Goal: Obtain resource: Download file/media

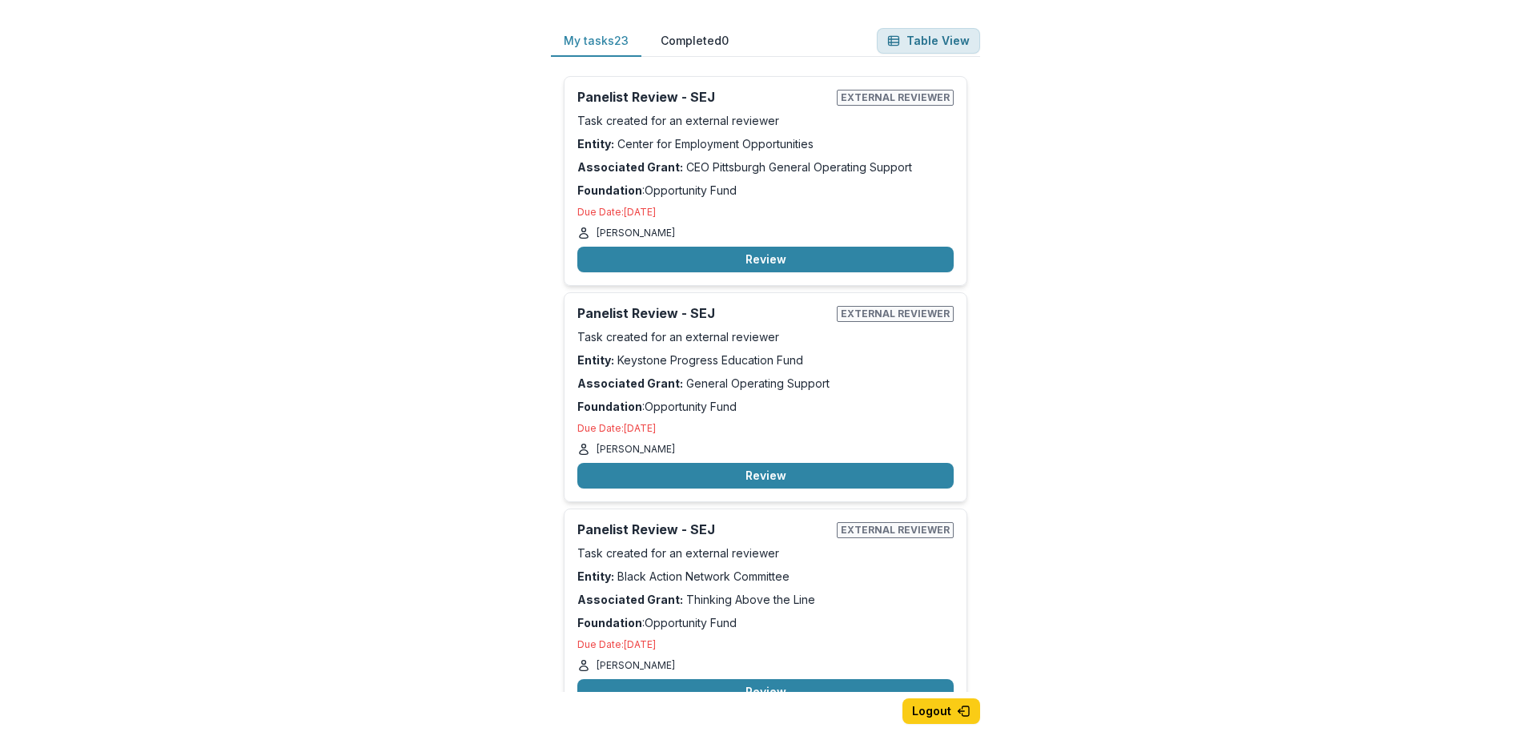
click at [926, 38] on button "Table View" at bounding box center [928, 41] width 103 height 26
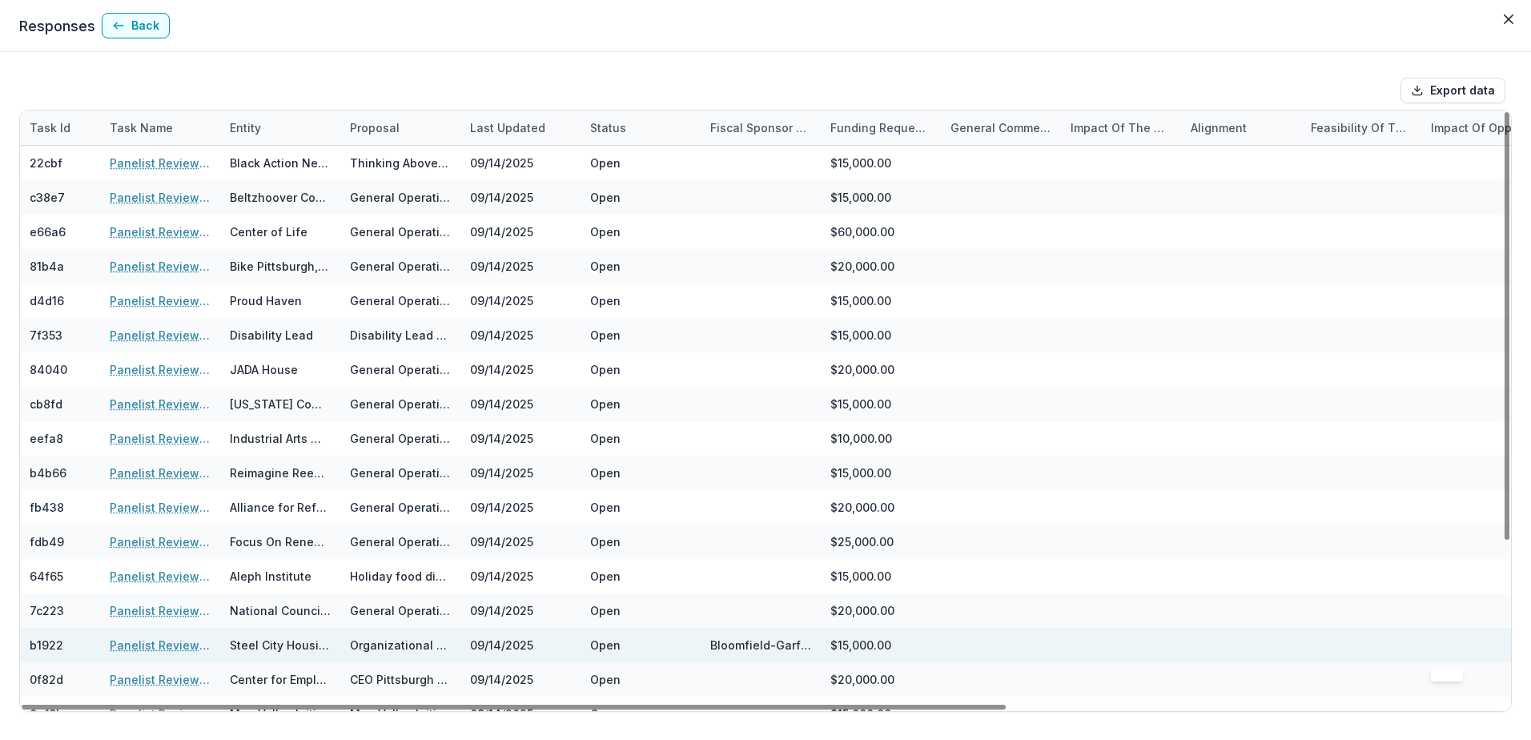
click at [1507, 638] on div at bounding box center [1481, 645] width 101 height 34
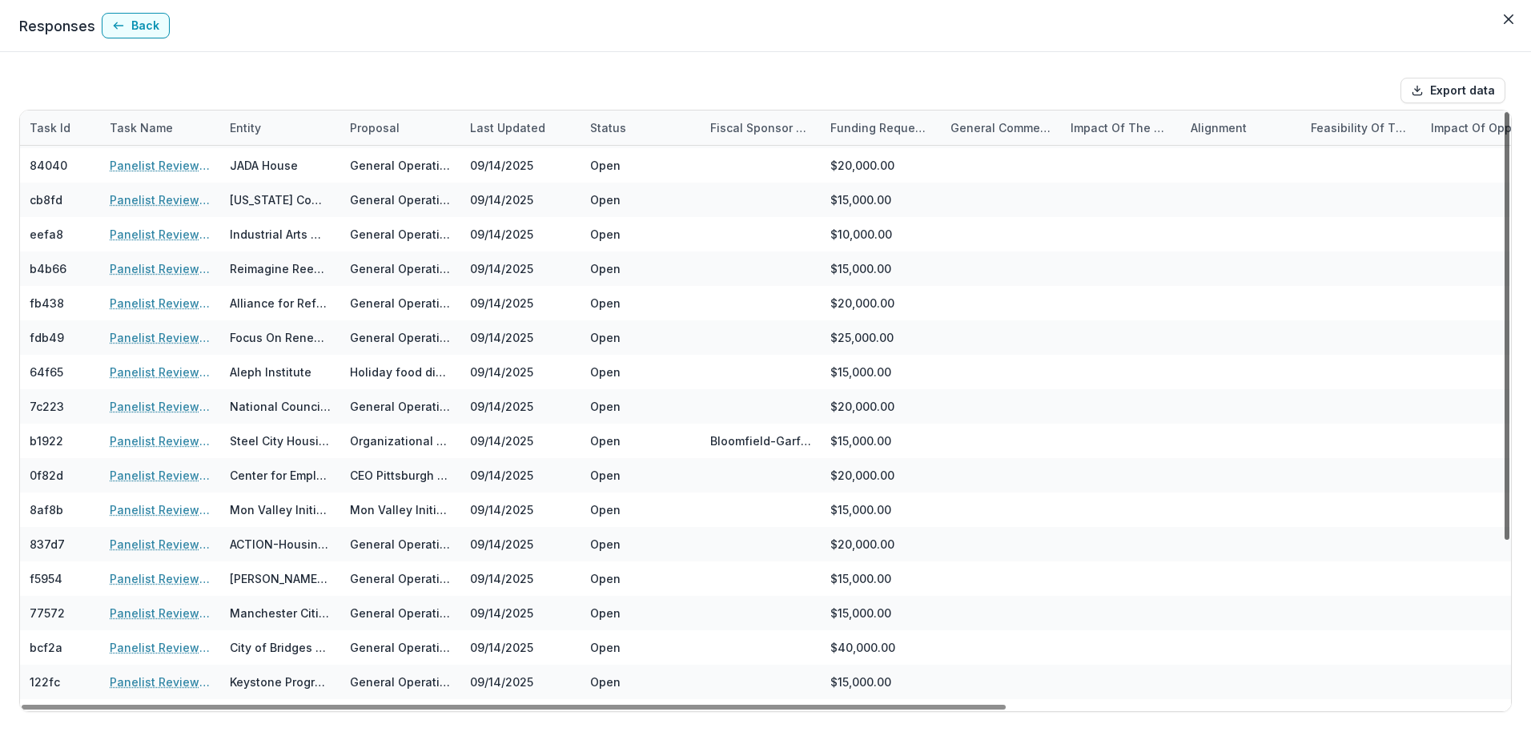
scroll to position [227, 0]
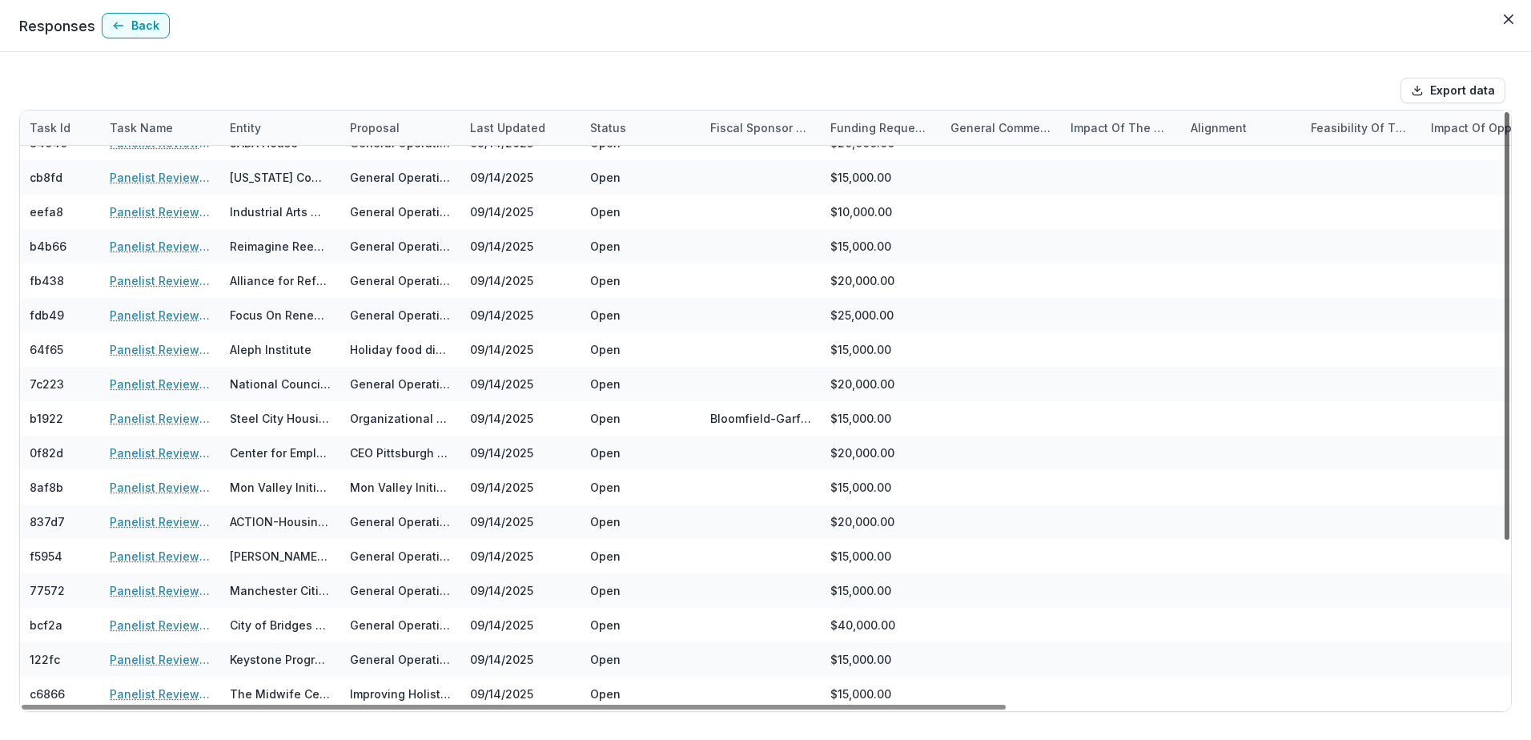
drag, startPoint x: 1506, startPoint y: 523, endPoint x: 1521, endPoint y: 702, distance: 179.2
click at [1510, 540] on div at bounding box center [1507, 326] width 5 height 428
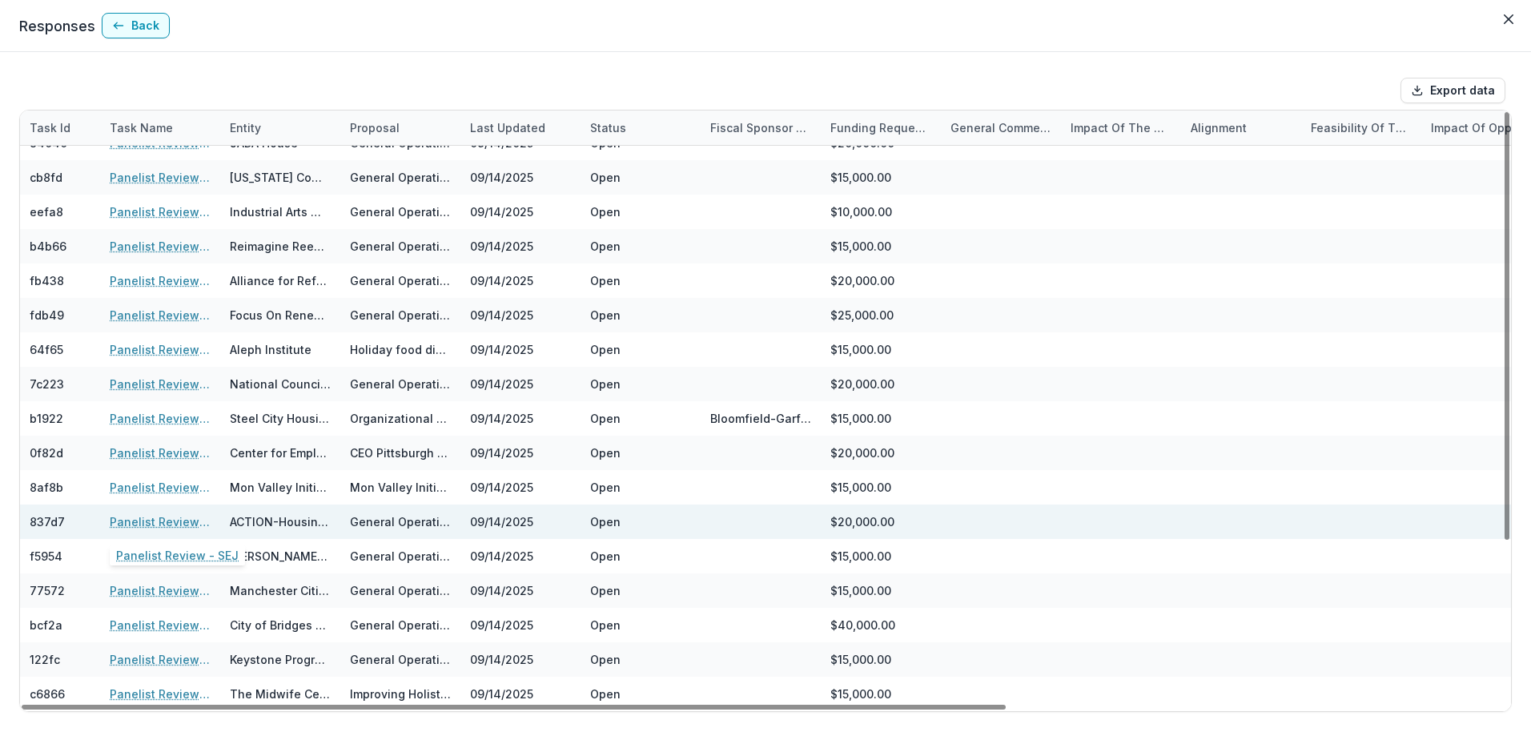
click at [173, 522] on link "Panelist Review - SEJ" at bounding box center [160, 521] width 101 height 17
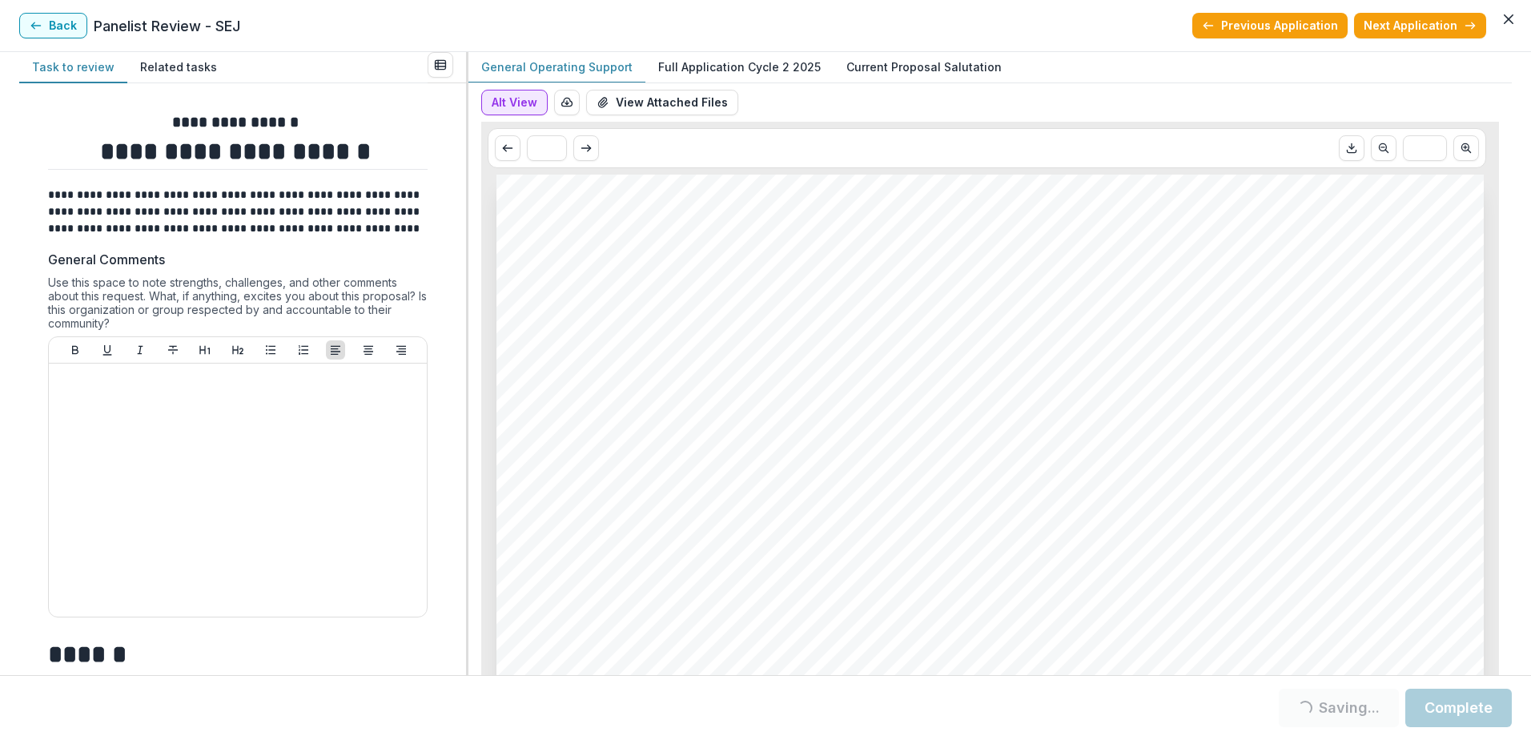
click at [520, 103] on button "Alt View" at bounding box center [514, 103] width 66 height 26
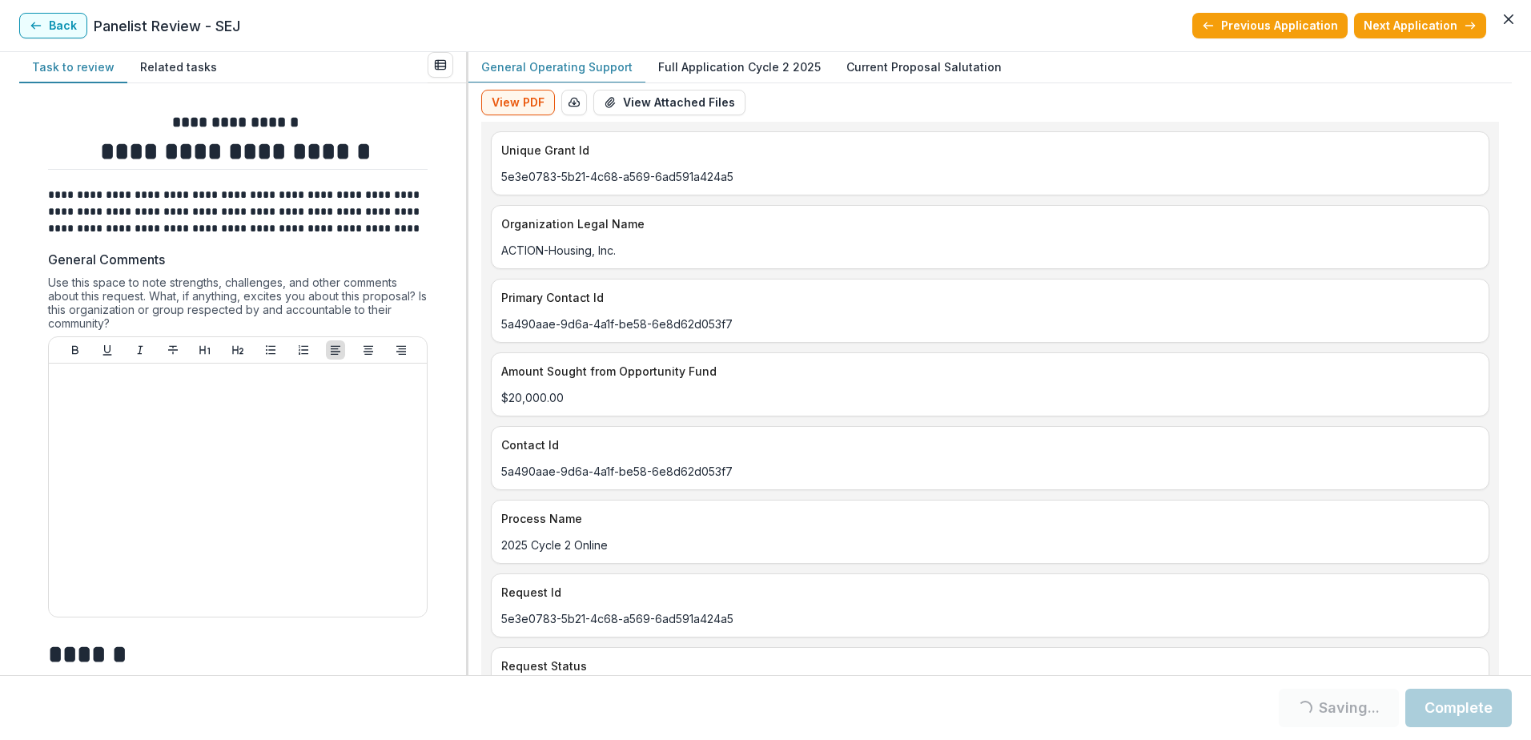
click at [722, 66] on p "Full Application Cycle 2 2025" at bounding box center [739, 66] width 163 height 17
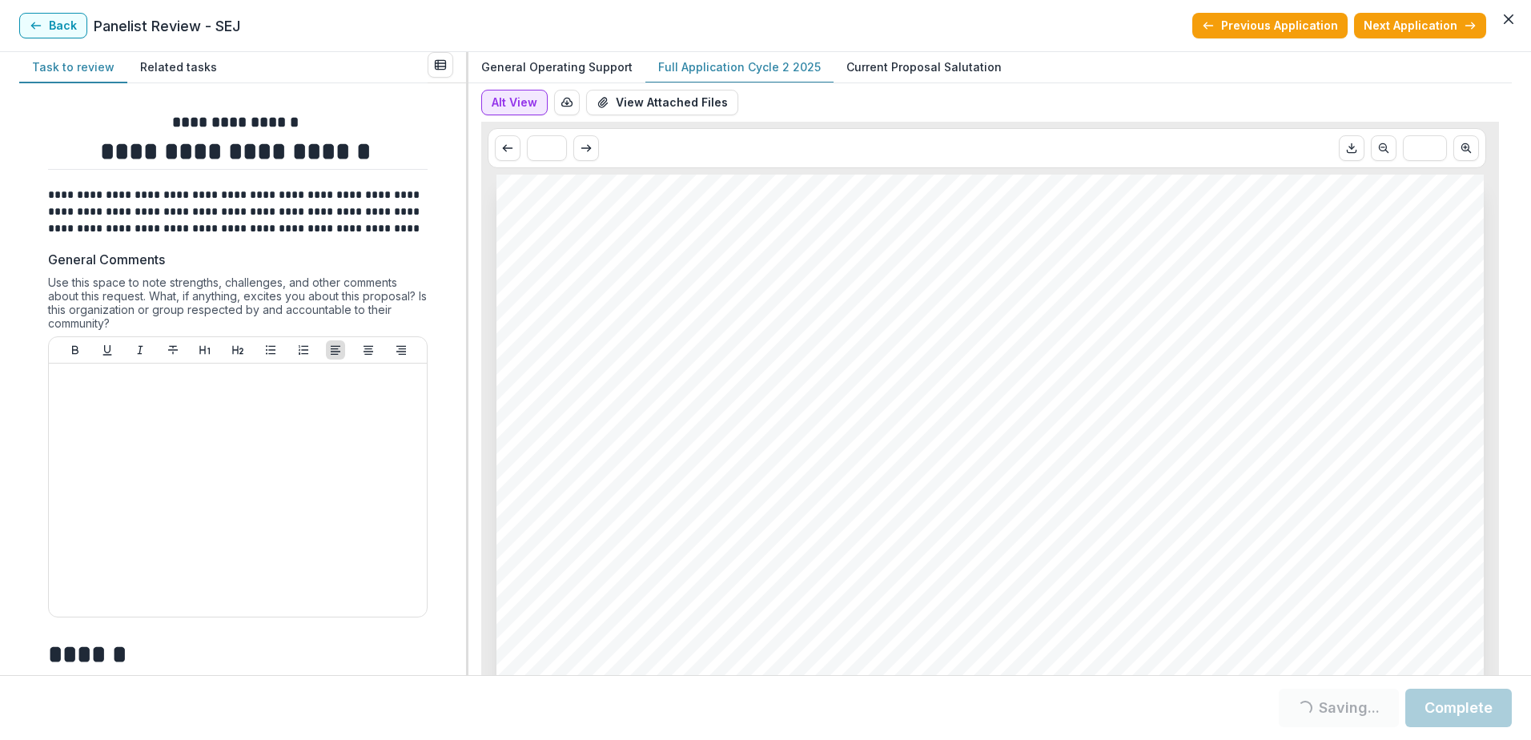
click at [521, 104] on button "Alt View" at bounding box center [514, 103] width 66 height 26
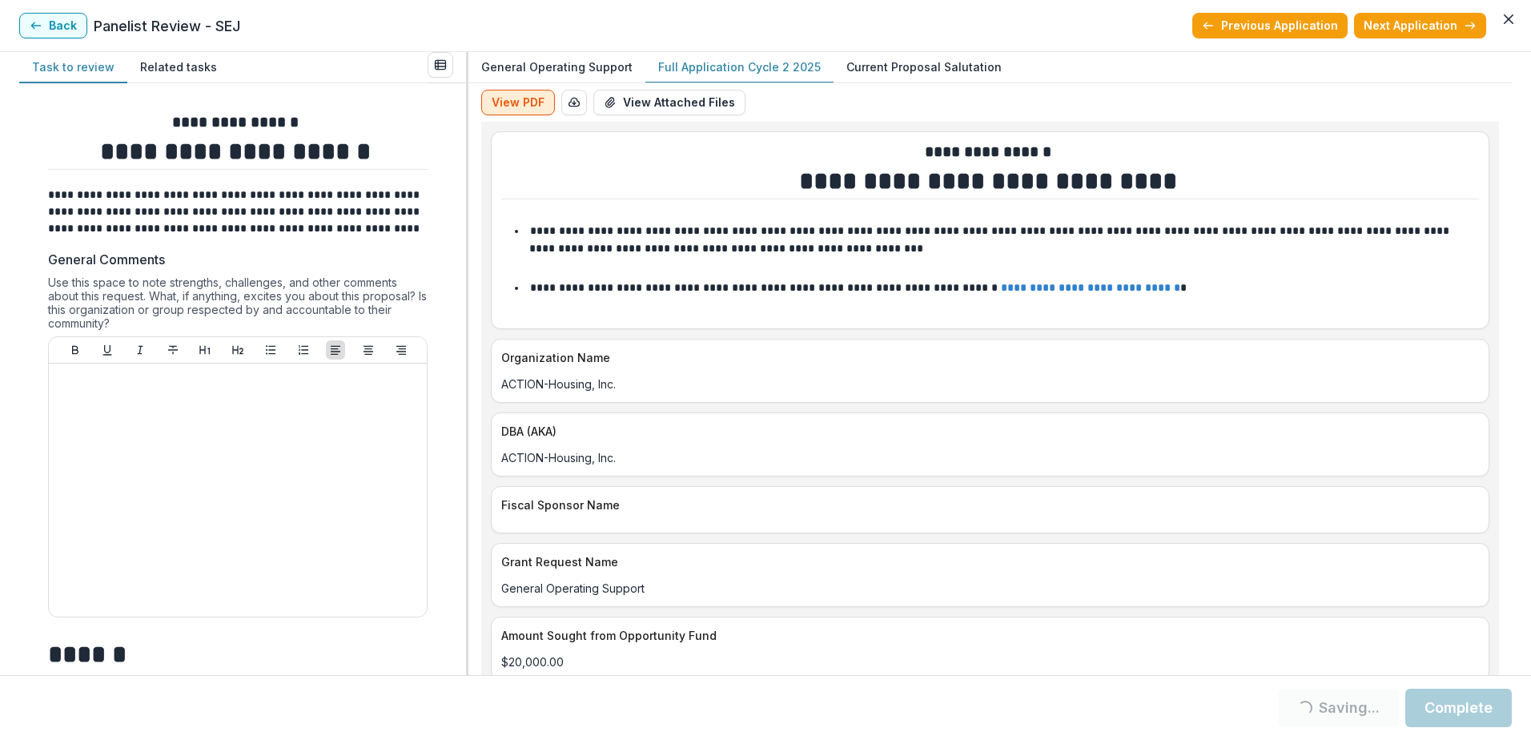
click at [520, 107] on button "View PDF" at bounding box center [518, 103] width 74 height 26
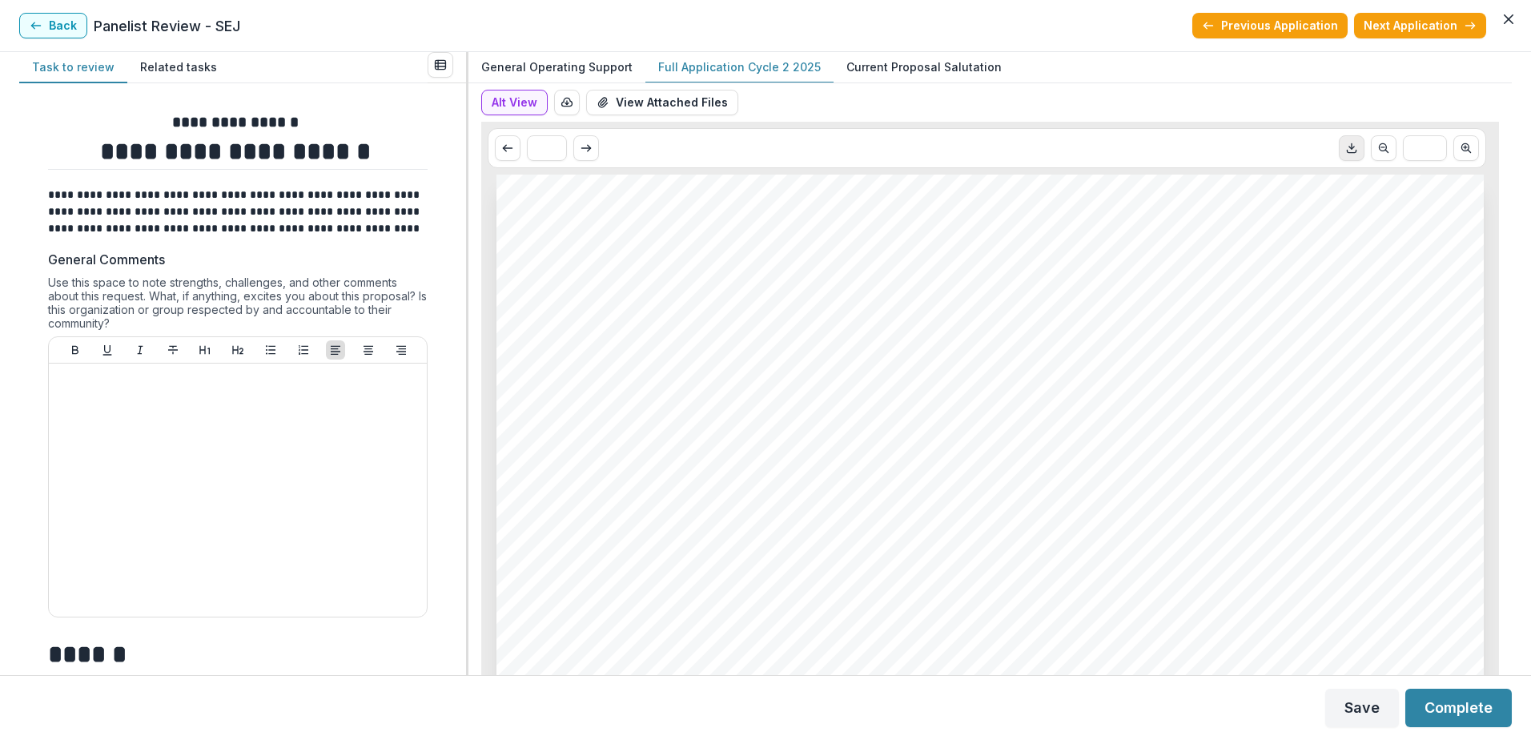
click at [1347, 152] on icon "Download PDF" at bounding box center [1351, 151] width 9 height 2
click at [53, 27] on button "Back" at bounding box center [53, 26] width 68 height 26
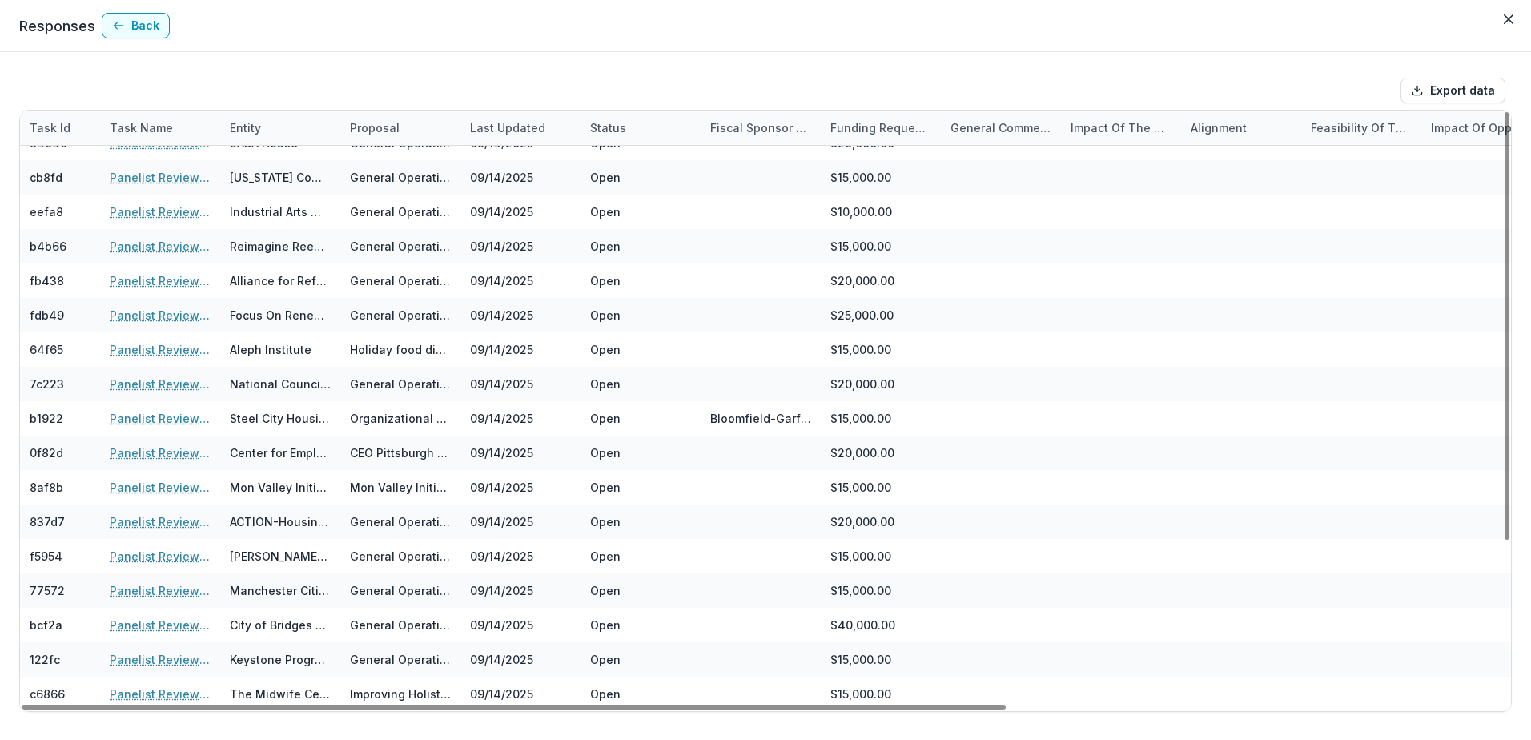
click at [1511, 255] on div "Task Id Task Name Entity Proposal Last Updated Status Fiscal Sponsor Name Fundi…" at bounding box center [765, 411] width 1493 height 602
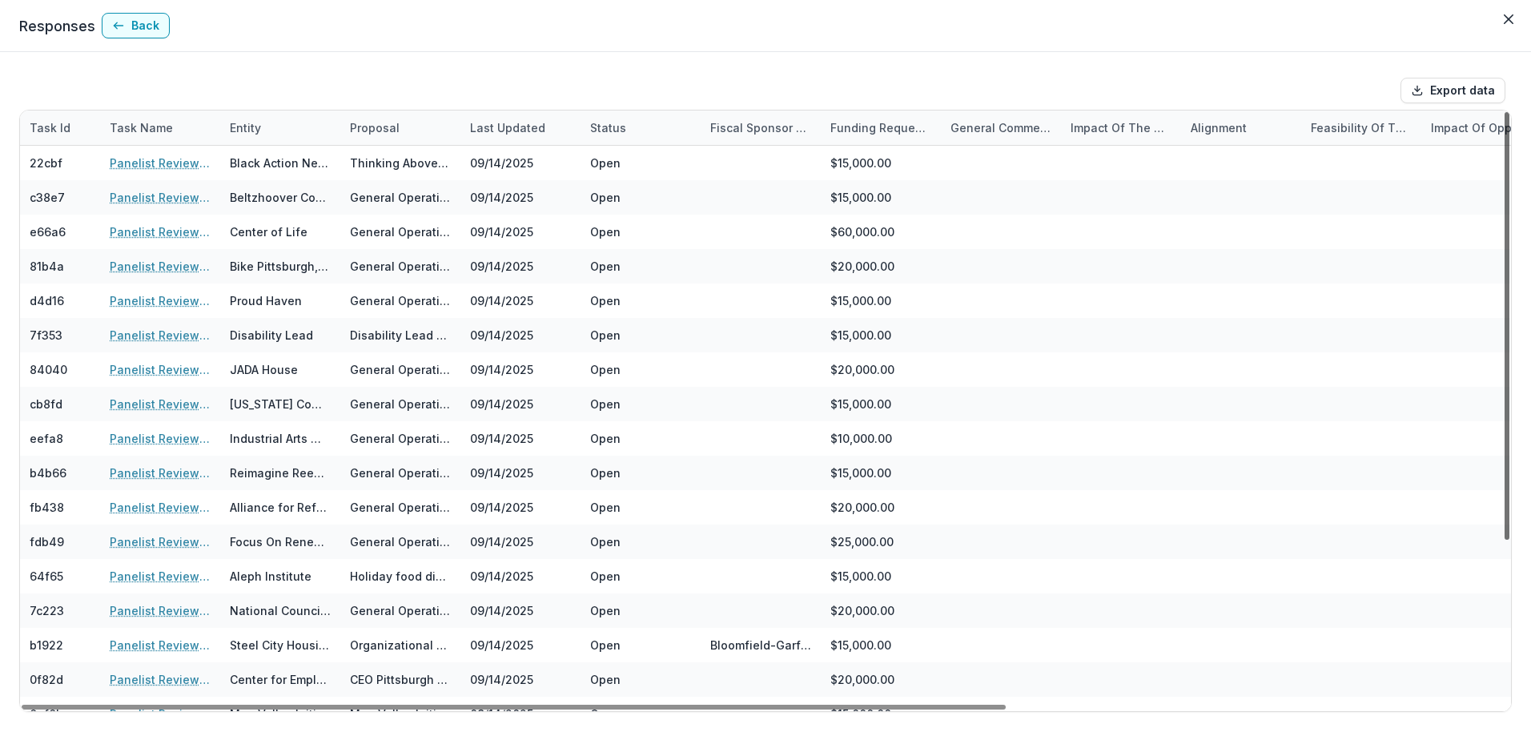
drag, startPoint x: 1508, startPoint y: 292, endPoint x: 1507, endPoint y: 109, distance: 182.6
click at [1507, 112] on div at bounding box center [1507, 326] width 5 height 428
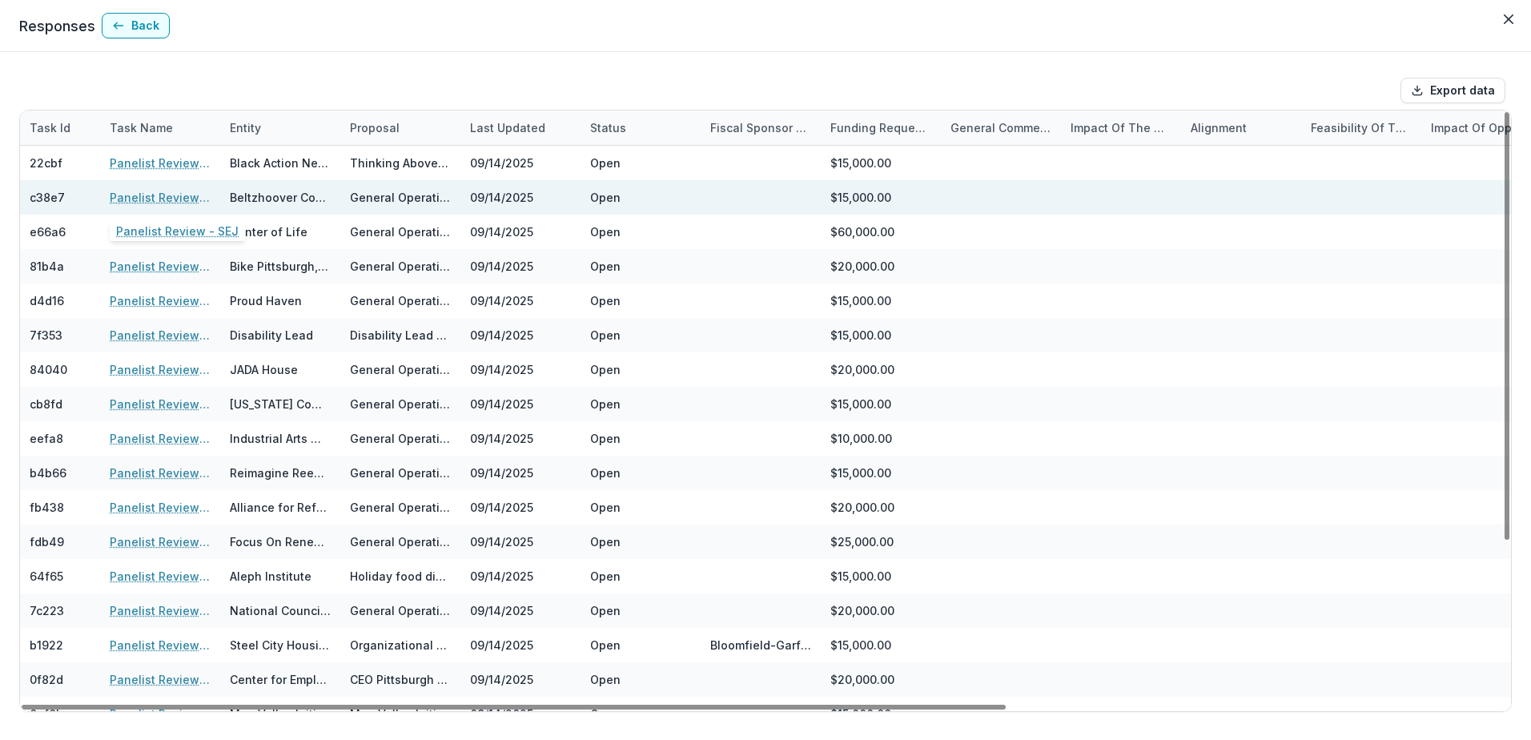
click at [163, 199] on link "Panelist Review - SEJ" at bounding box center [160, 197] width 101 height 17
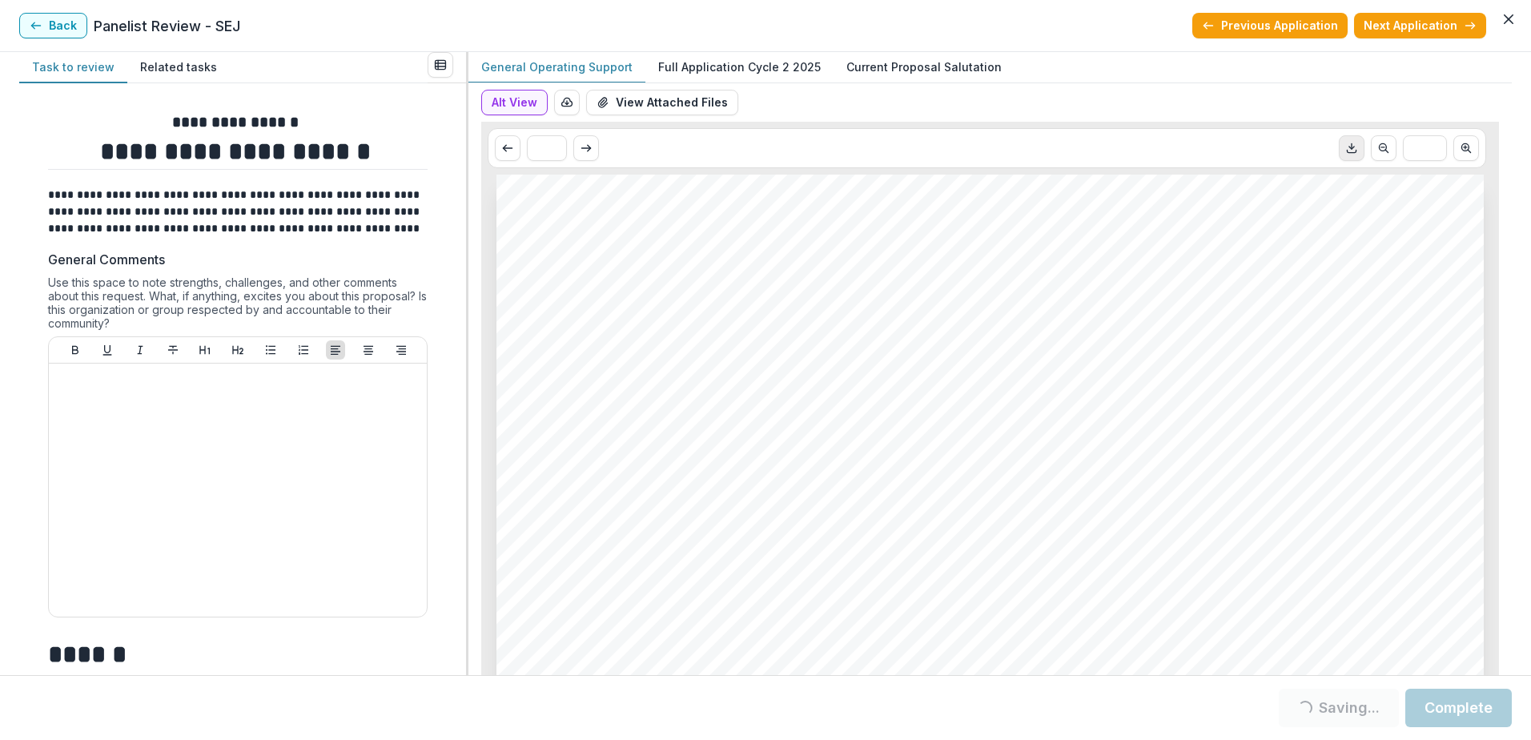
click at [1347, 151] on icon "Download PDF" at bounding box center [1351, 148] width 13 height 13
click at [49, 23] on button "Back" at bounding box center [53, 26] width 68 height 26
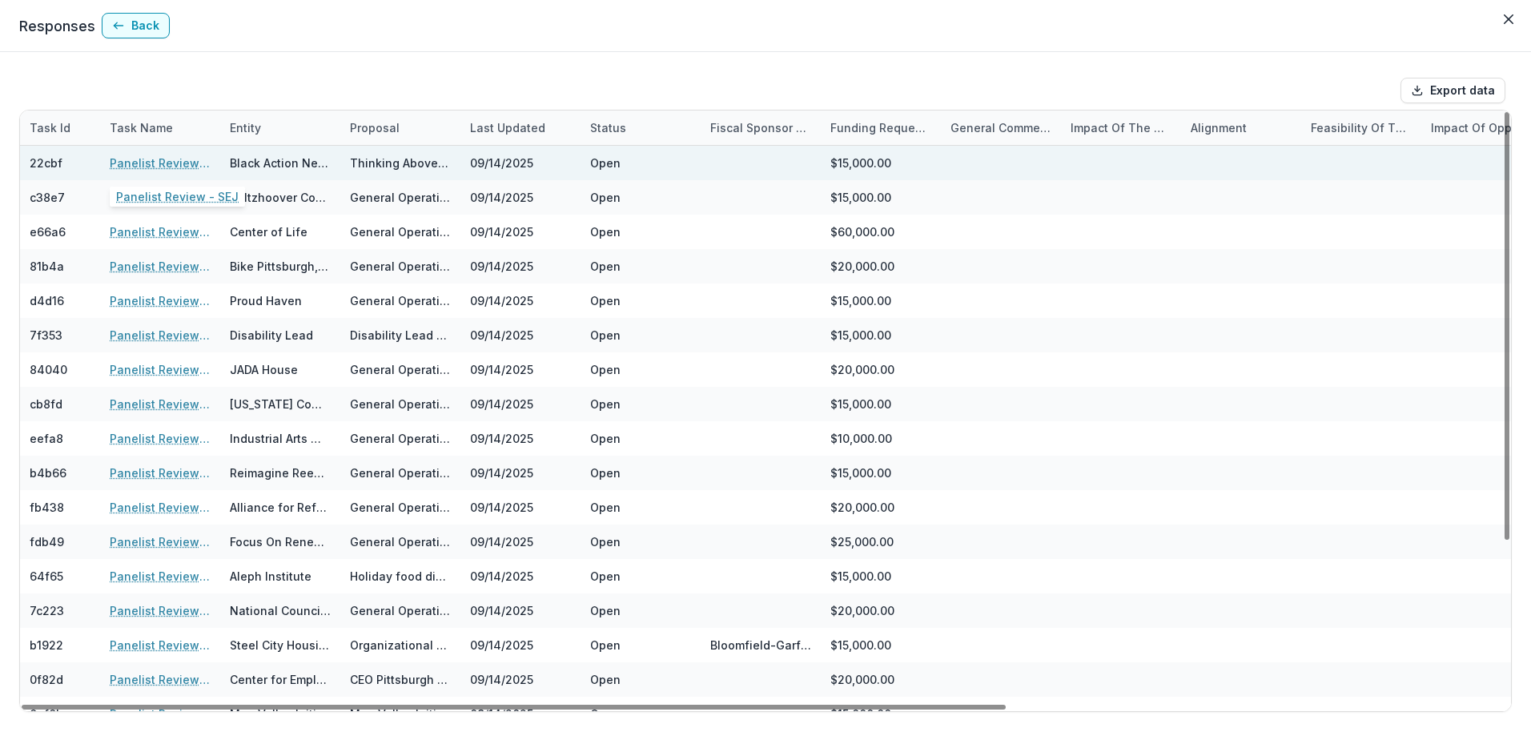
click at [158, 160] on link "Panelist Review - SEJ" at bounding box center [160, 163] width 101 height 17
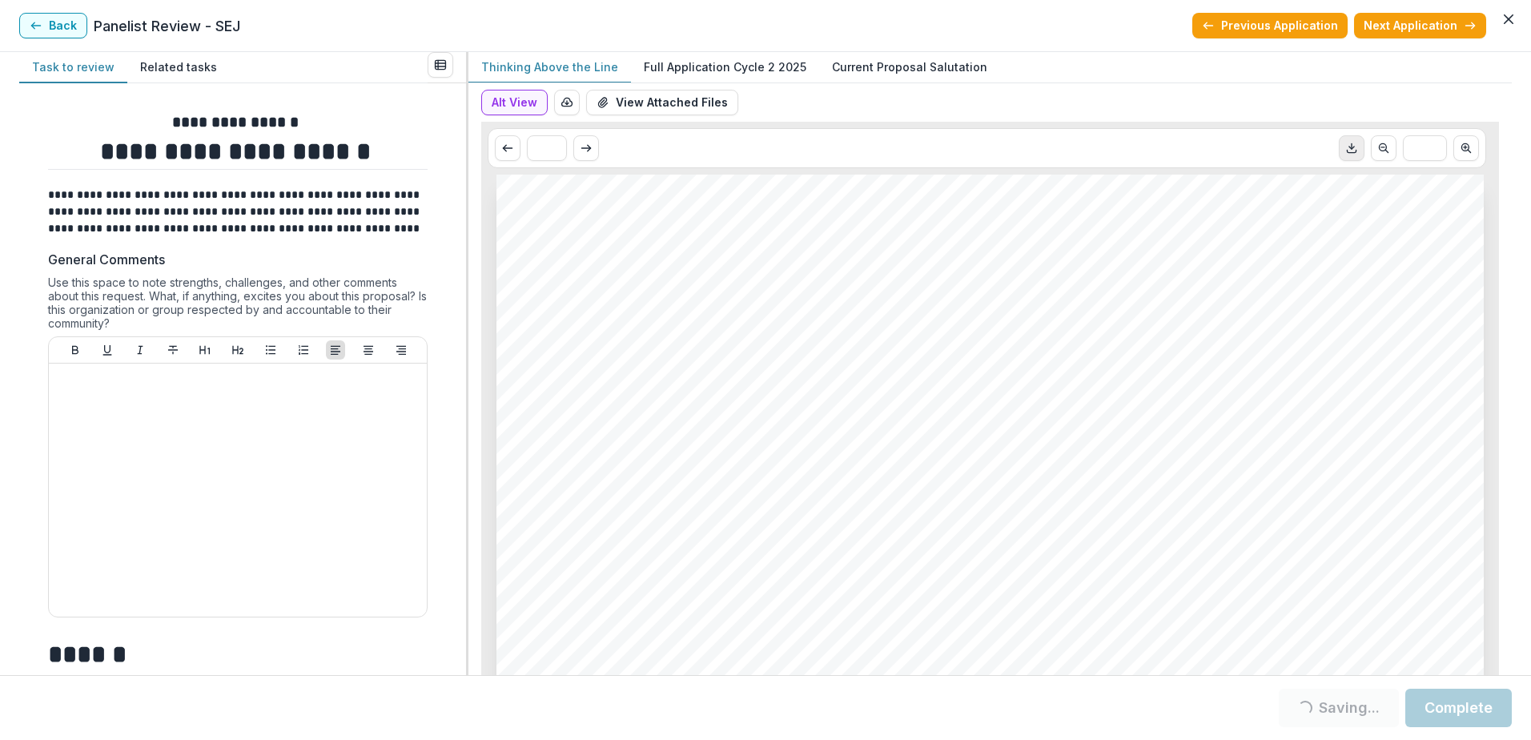
click at [1347, 152] on icon "Download PDF" at bounding box center [1351, 151] width 9 height 2
click at [61, 30] on button "Back" at bounding box center [53, 26] width 68 height 26
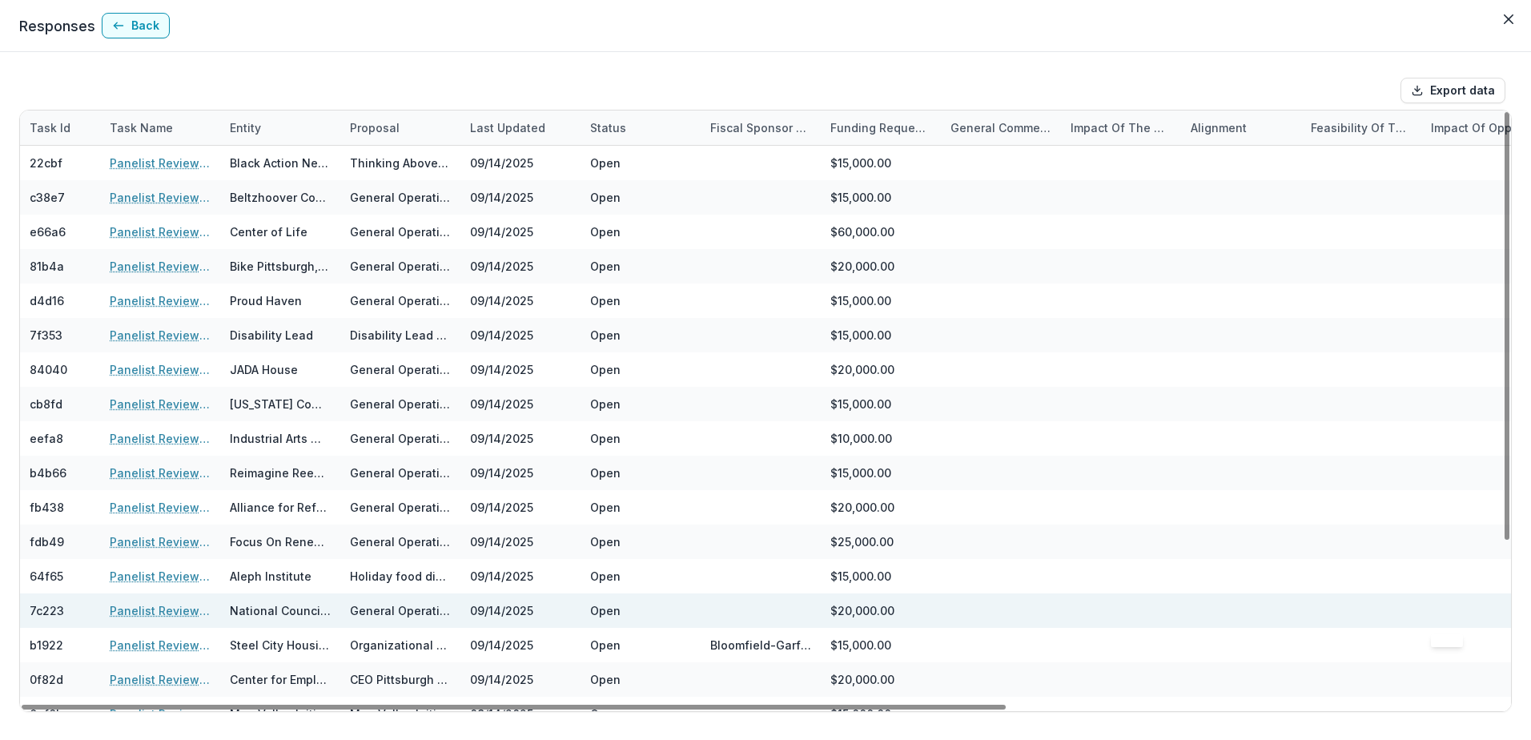
click at [1506, 603] on div at bounding box center [1481, 610] width 101 height 34
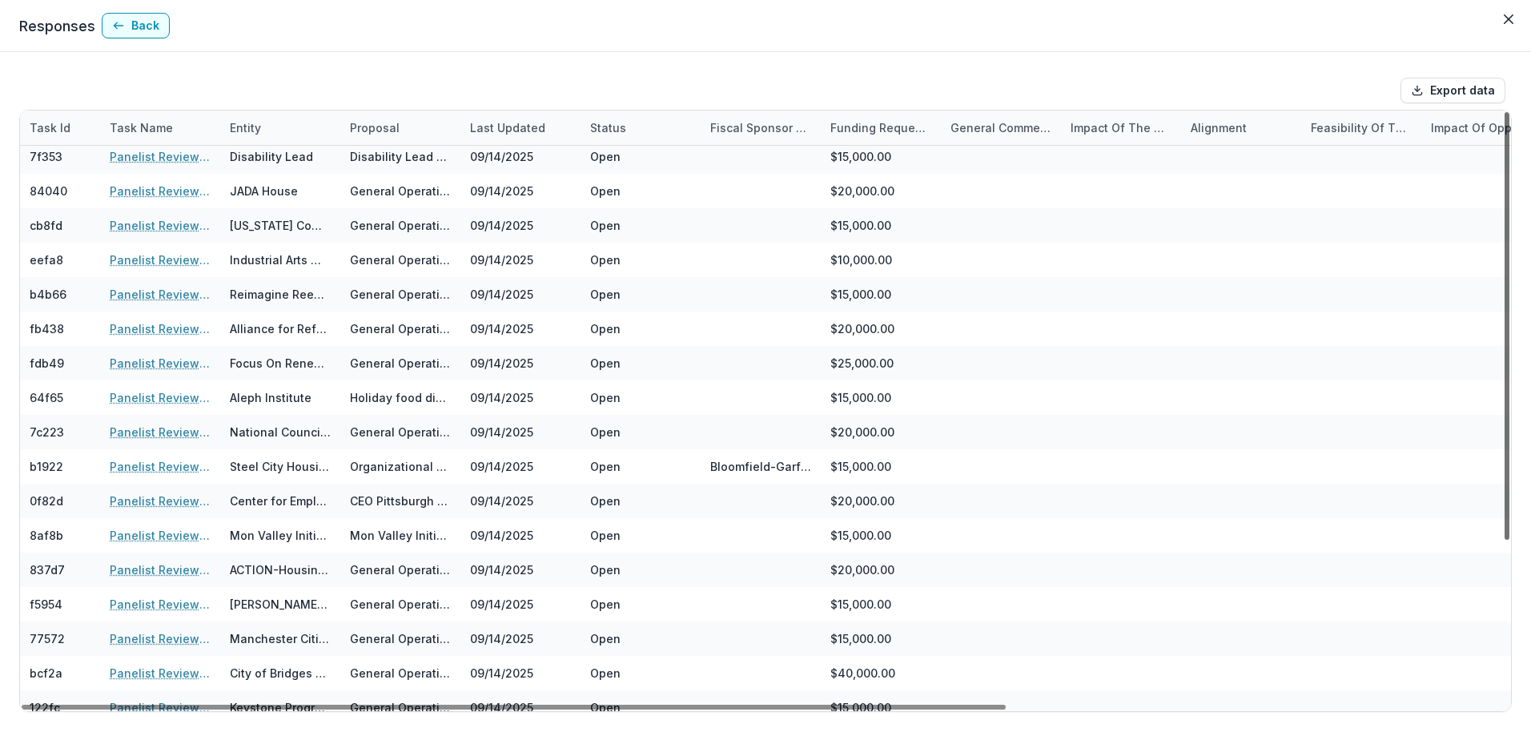
scroll to position [227, 0]
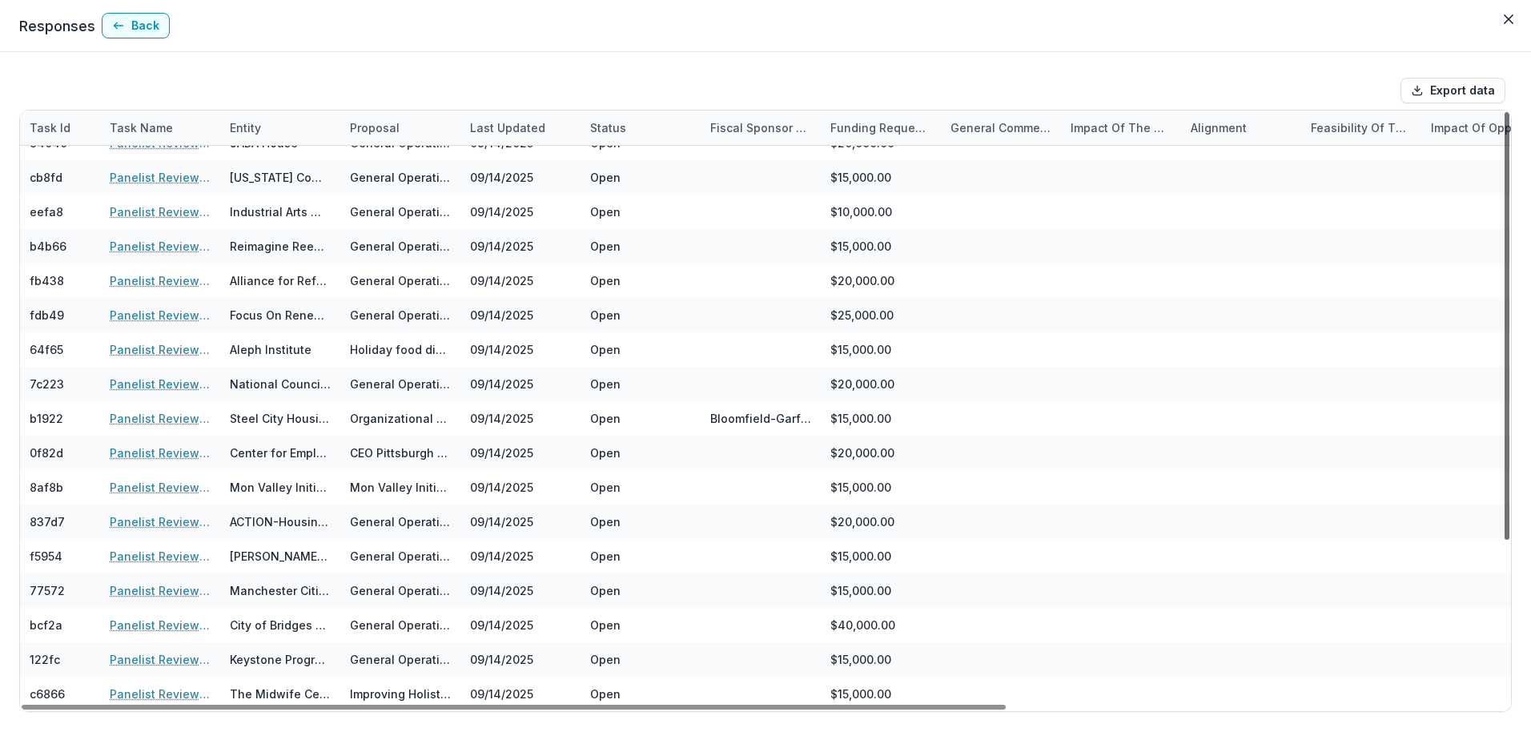
drag, startPoint x: 1510, startPoint y: 526, endPoint x: 1509, endPoint y: 694, distance: 167.4
click at [1509, 540] on div at bounding box center [1507, 326] width 5 height 428
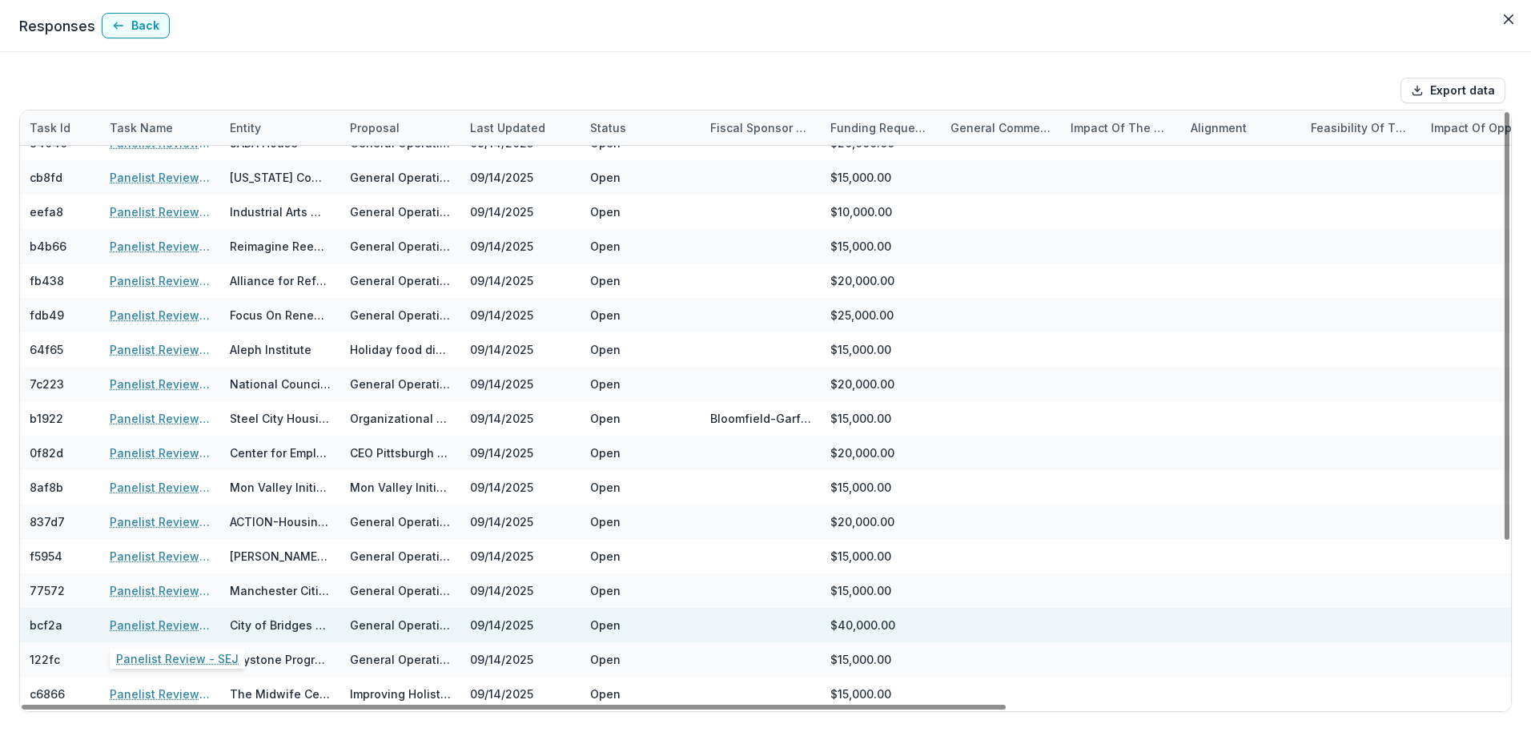
click at [144, 620] on link "Panelist Review - SEJ" at bounding box center [160, 625] width 101 height 17
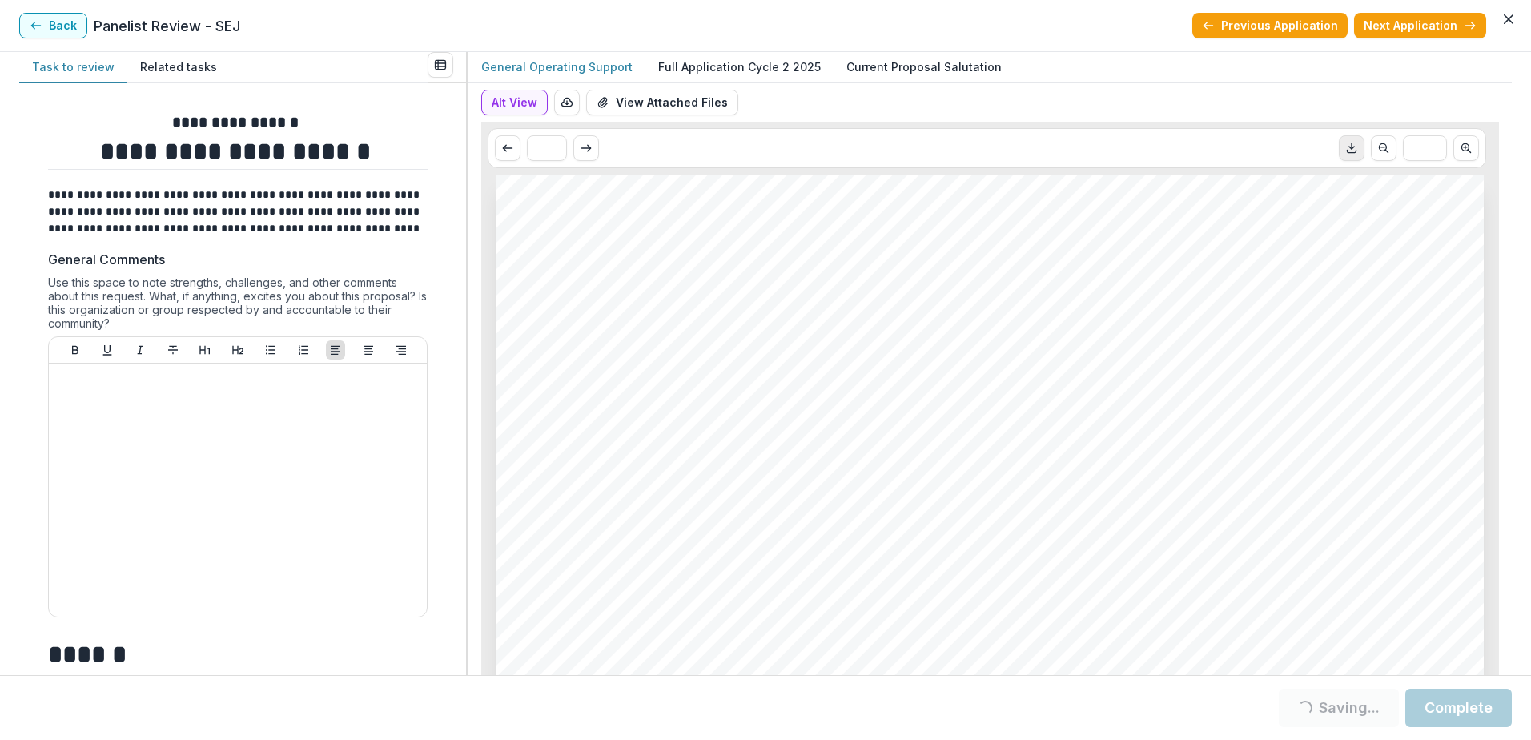
click at [1350, 150] on icon "Download PDF" at bounding box center [1351, 148] width 13 height 13
click at [41, 29] on icon "button" at bounding box center [36, 25] width 13 height 13
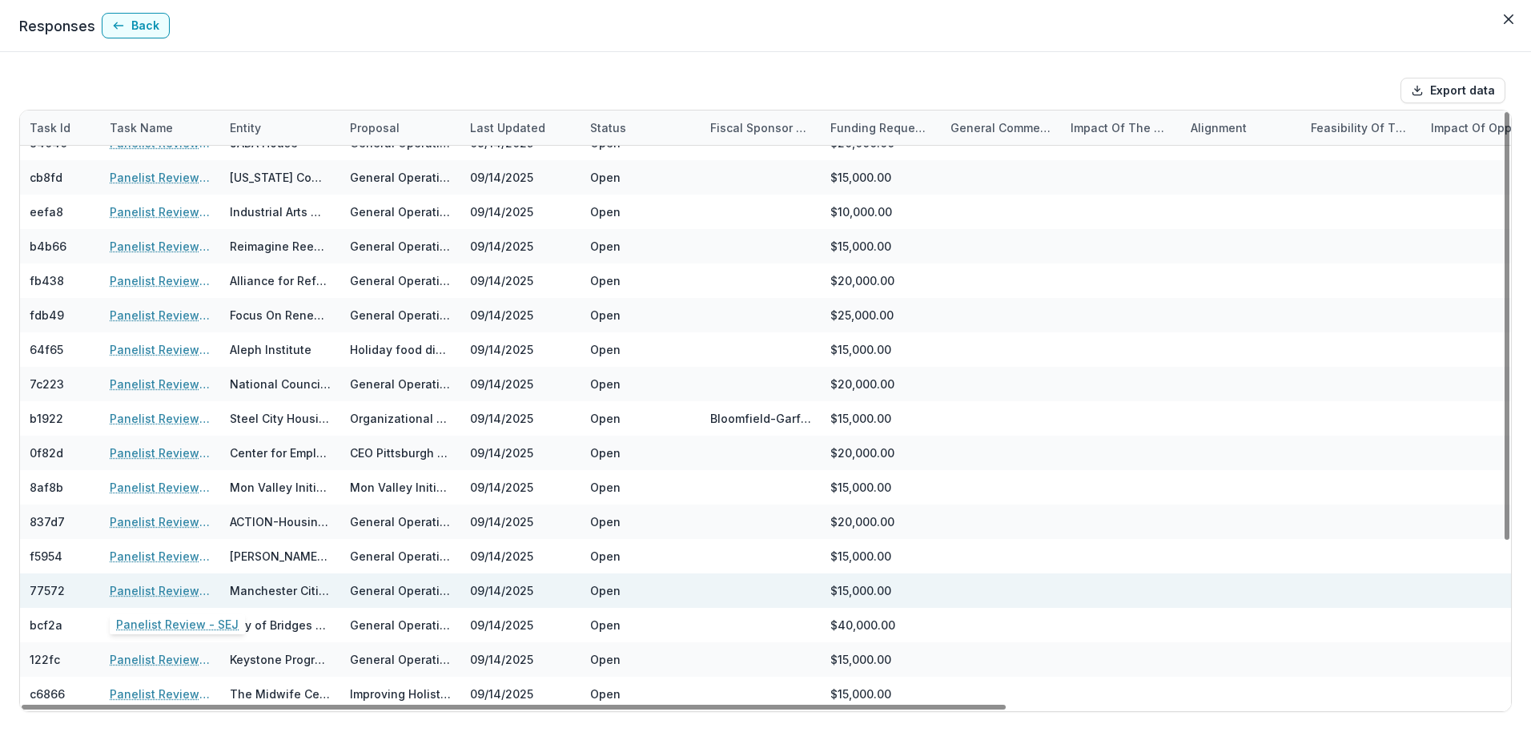
click at [148, 587] on link "Panelist Review - SEJ" at bounding box center [160, 590] width 101 height 17
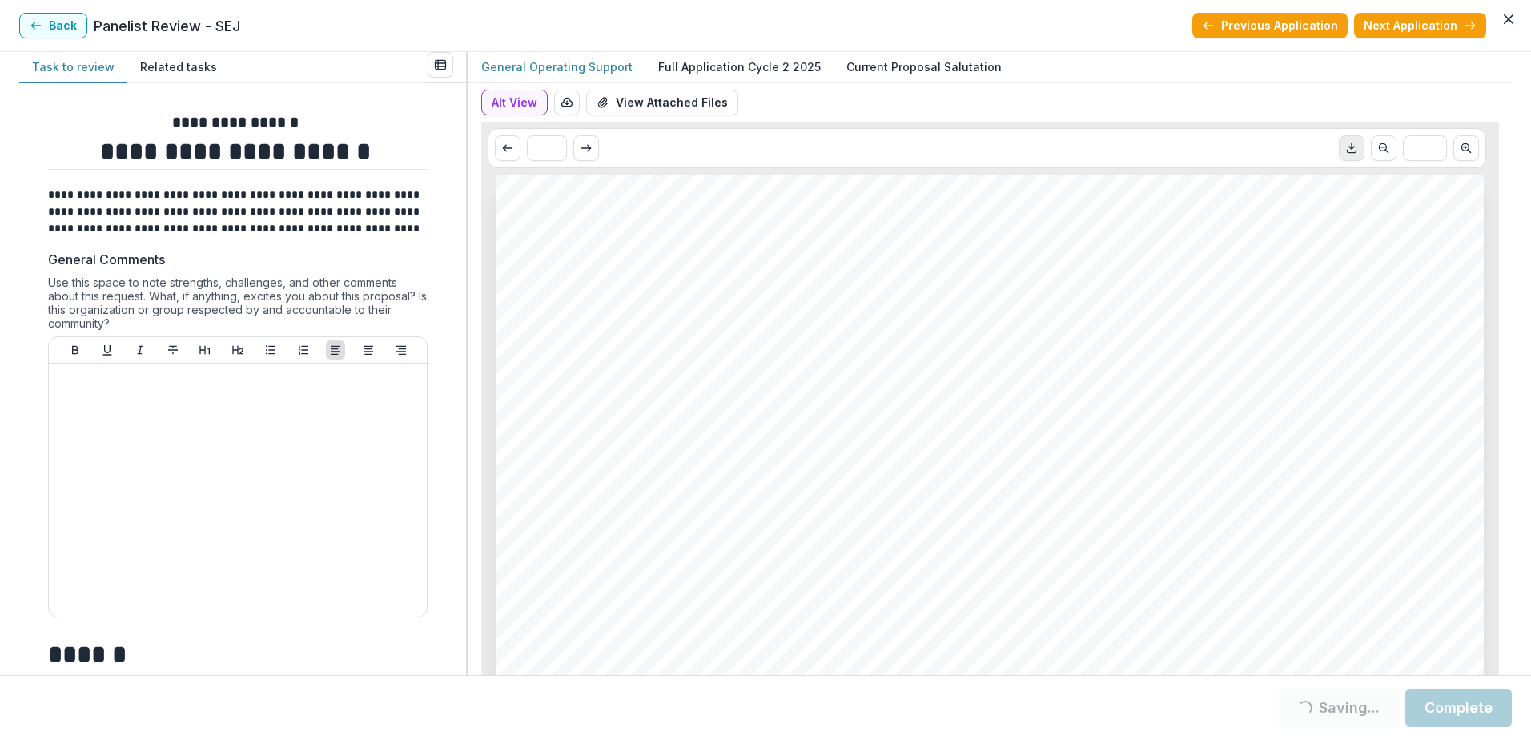
click at [1350, 150] on icon "Download PDF" at bounding box center [1351, 148] width 13 height 13
click at [46, 29] on button "Back" at bounding box center [53, 26] width 68 height 26
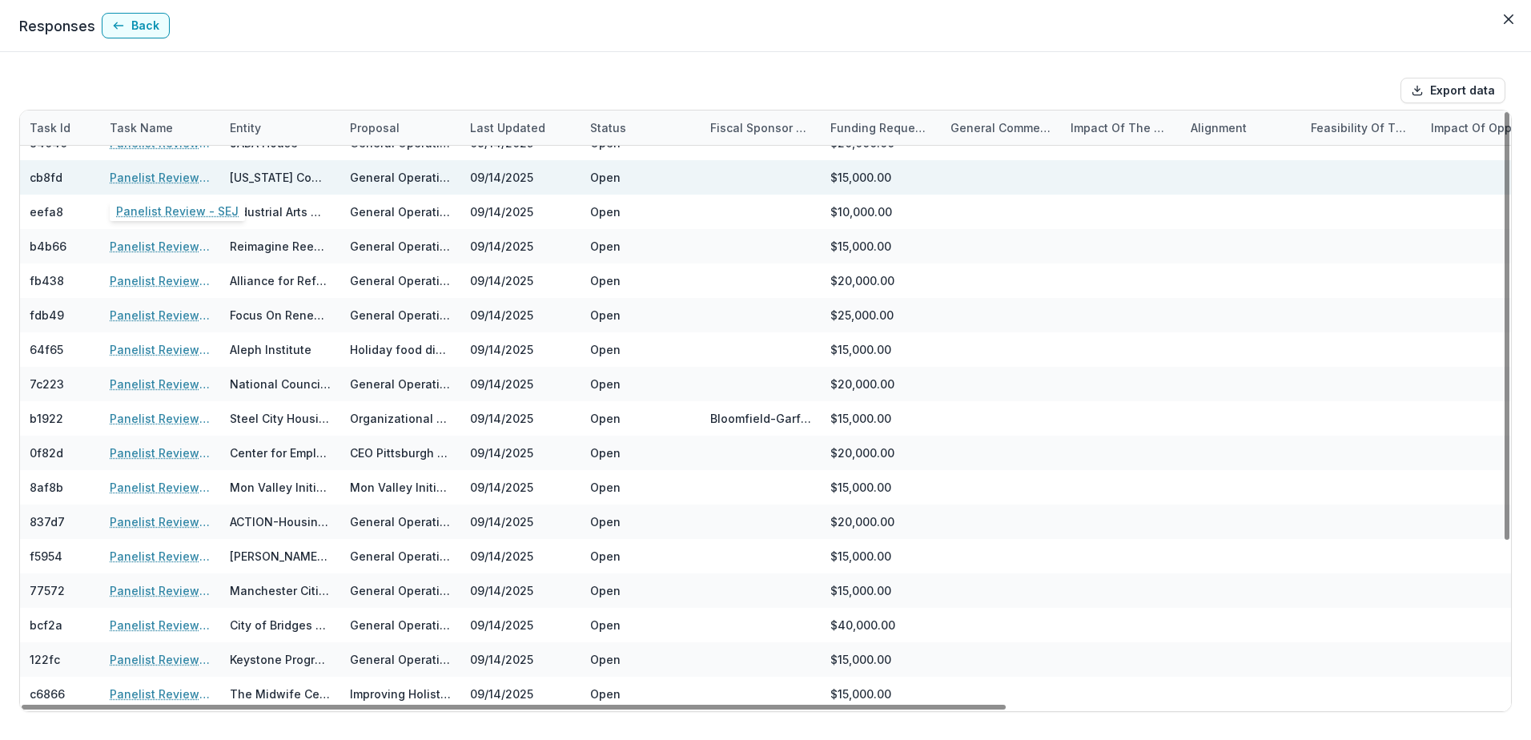
click at [176, 179] on link "Panelist Review - SEJ" at bounding box center [160, 177] width 101 height 17
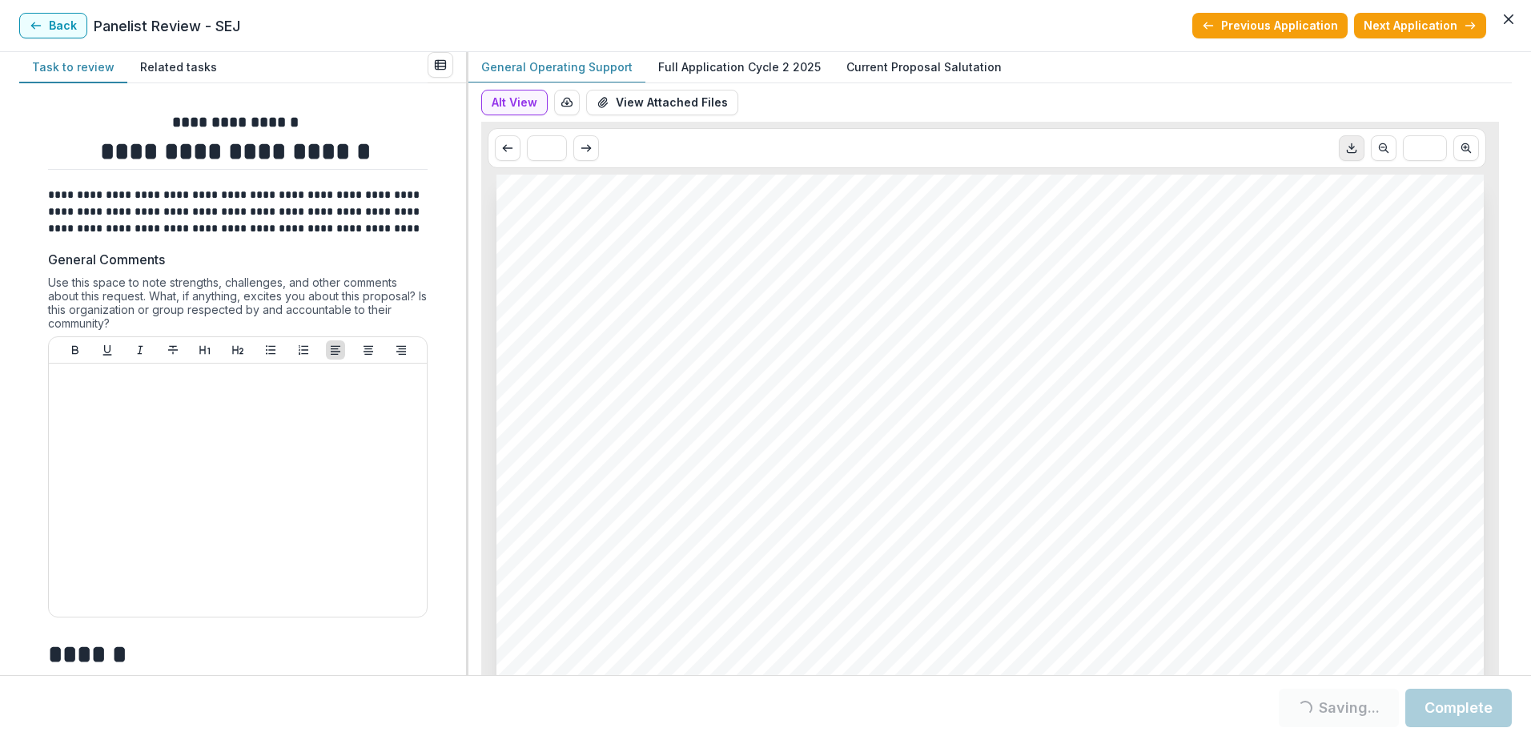
click at [1349, 148] on polyline "Download PDF" at bounding box center [1351, 148] width 5 height 2
